Goal: Task Accomplishment & Management: Complete application form

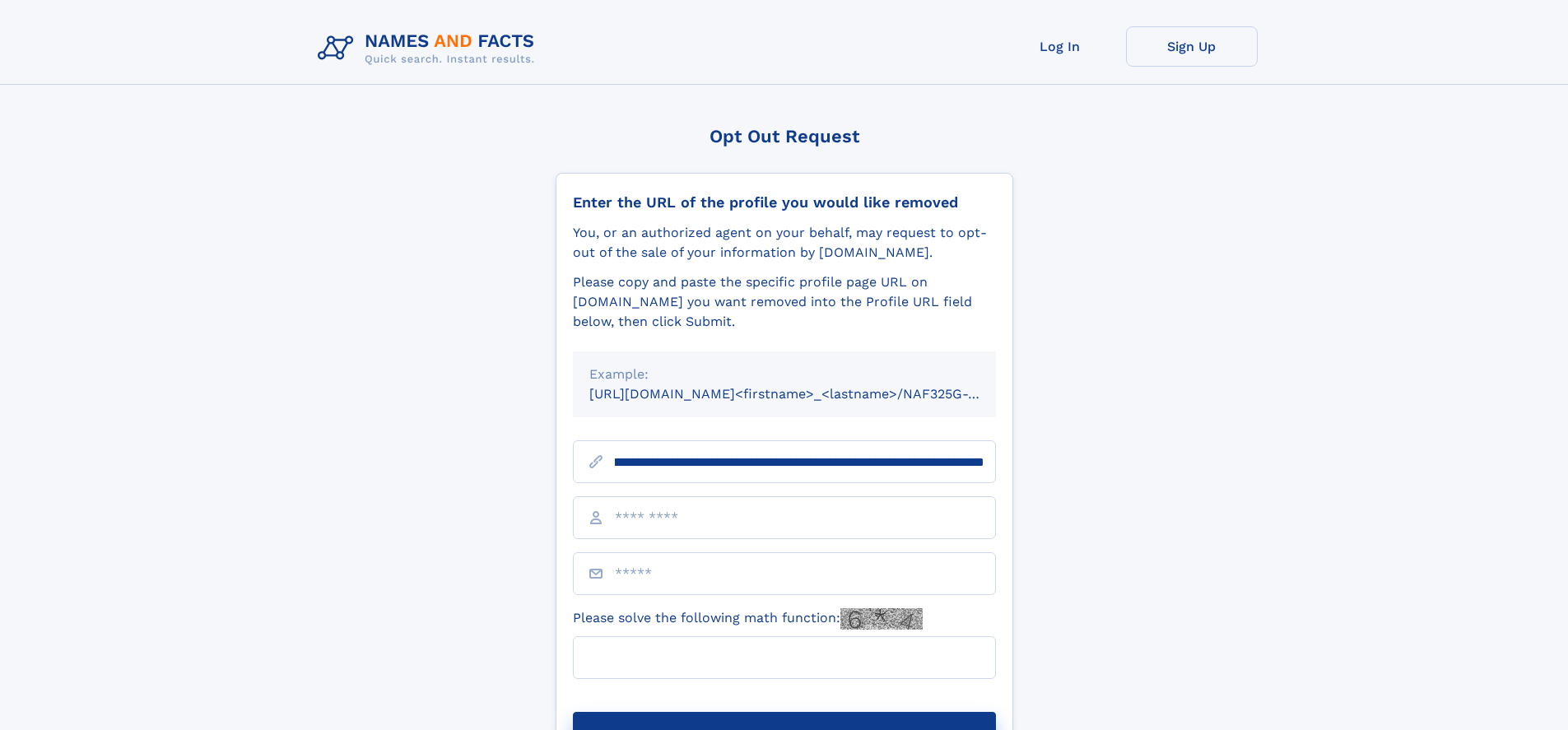
scroll to position [0, 185]
type input "**********"
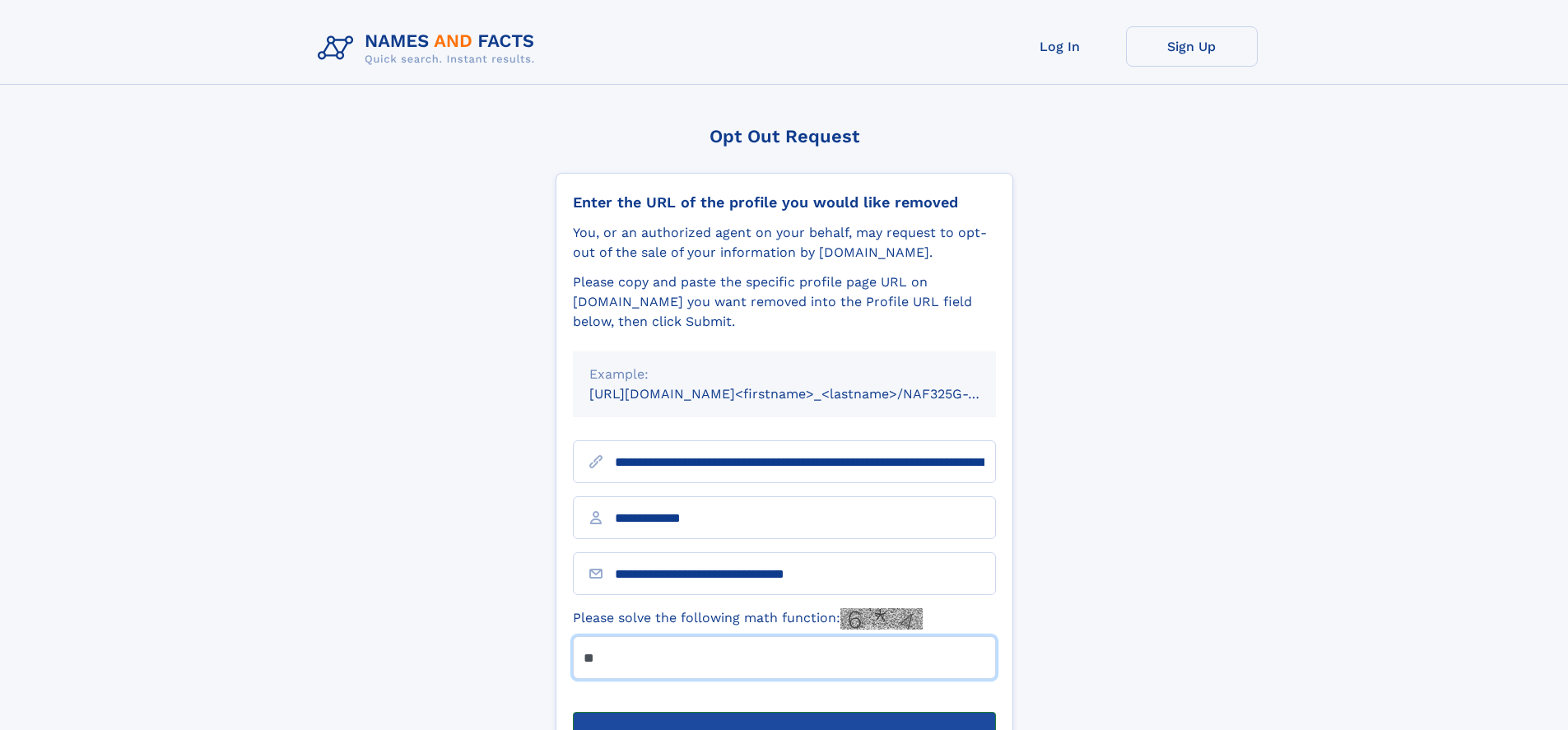
type input "**"
click at [784, 711] on button "Submit Opt Out Request" at bounding box center [784, 738] width 423 height 53
